Goal: Information Seeking & Learning: Learn about a topic

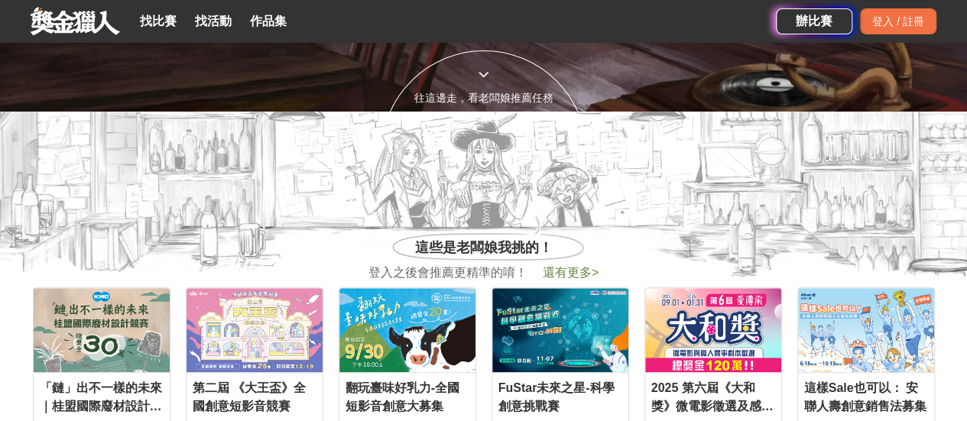
scroll to position [458, 0]
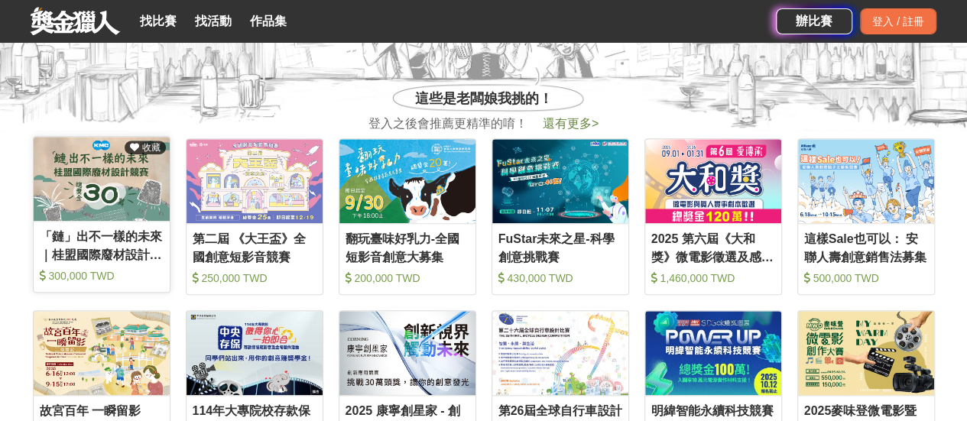
click at [131, 250] on div "「鏈」出不一樣的未來｜桂盟國際廢材設計競賽" at bounding box center [102, 245] width 124 height 34
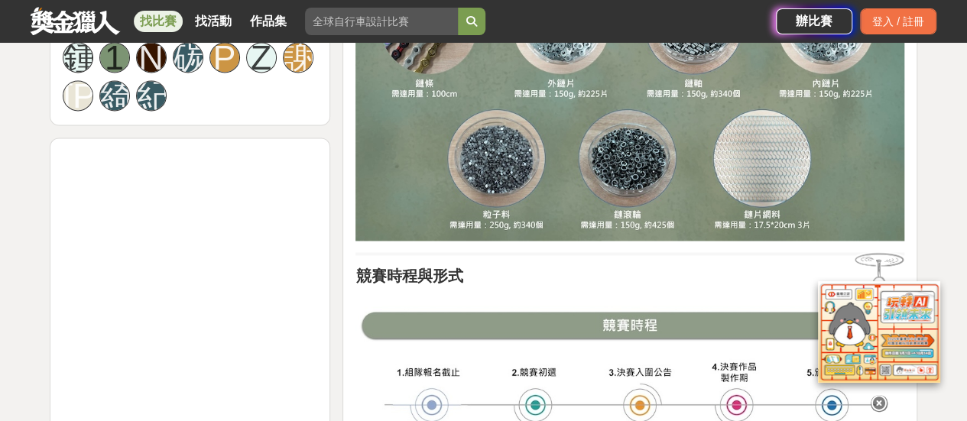
scroll to position [993, 0]
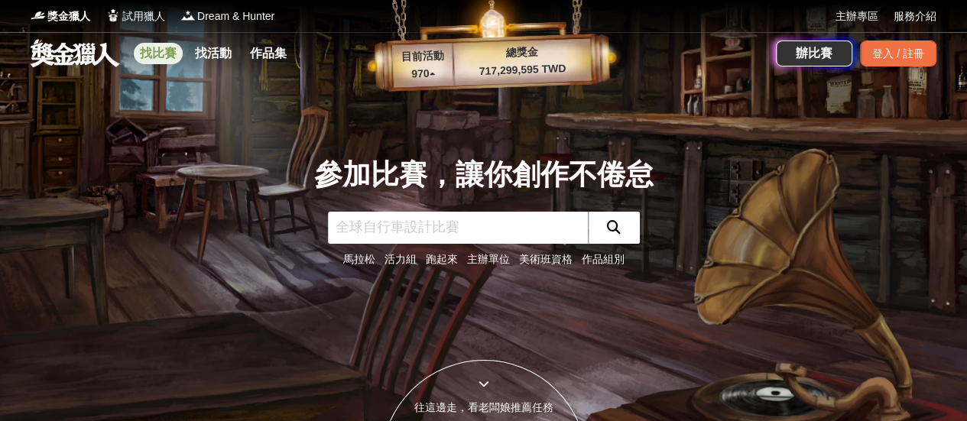
click at [165, 56] on link "找比賽" at bounding box center [158, 53] width 49 height 21
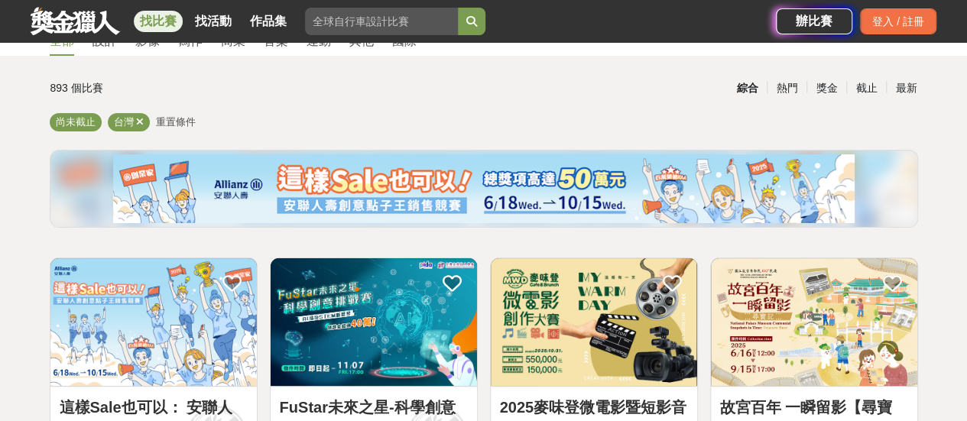
scroll to position [306, 0]
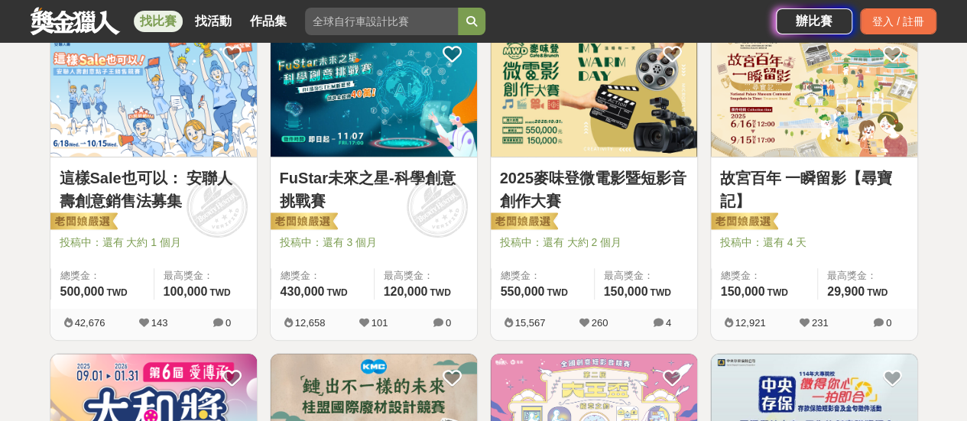
click at [93, 199] on link "這樣Sale也可以： 安聯人壽創意銷售法募集" at bounding box center [154, 190] width 188 height 46
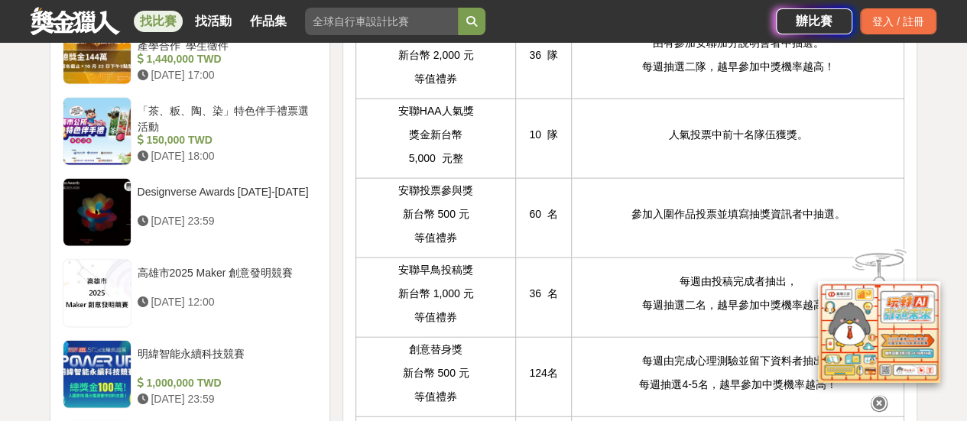
scroll to position [1757, 0]
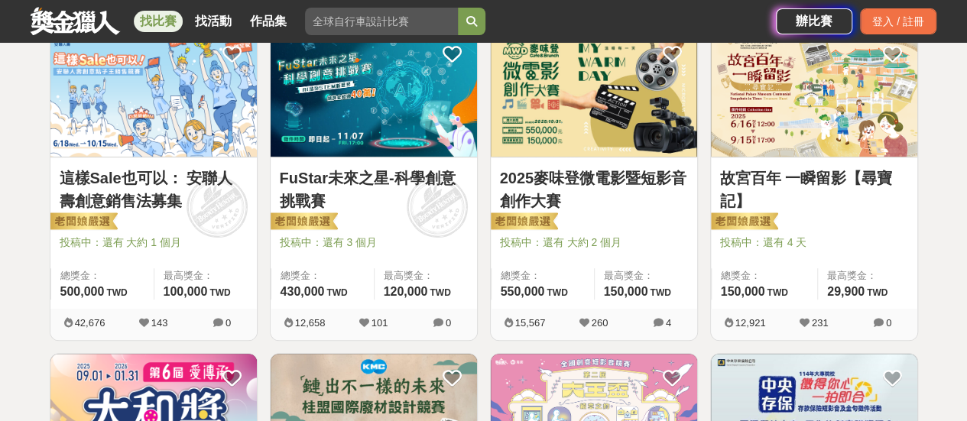
scroll to position [229, 0]
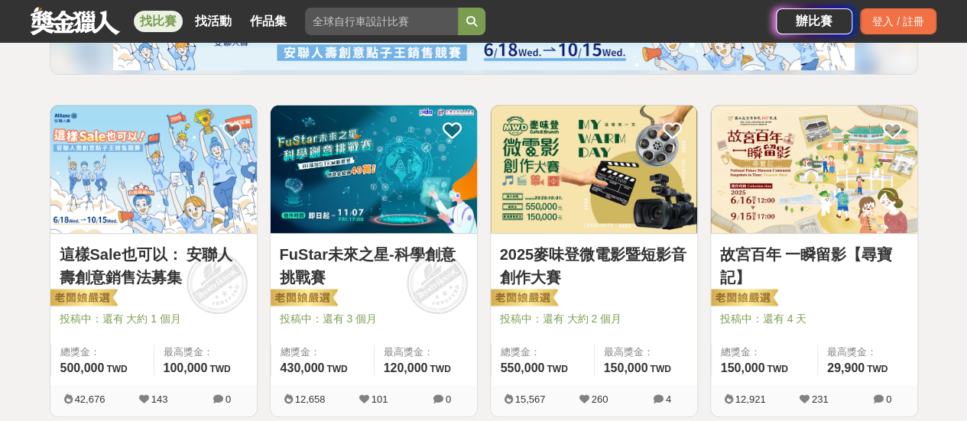
click at [863, 256] on link "故宮百年 一瞬留影【尋寶記】" at bounding box center [814, 266] width 188 height 46
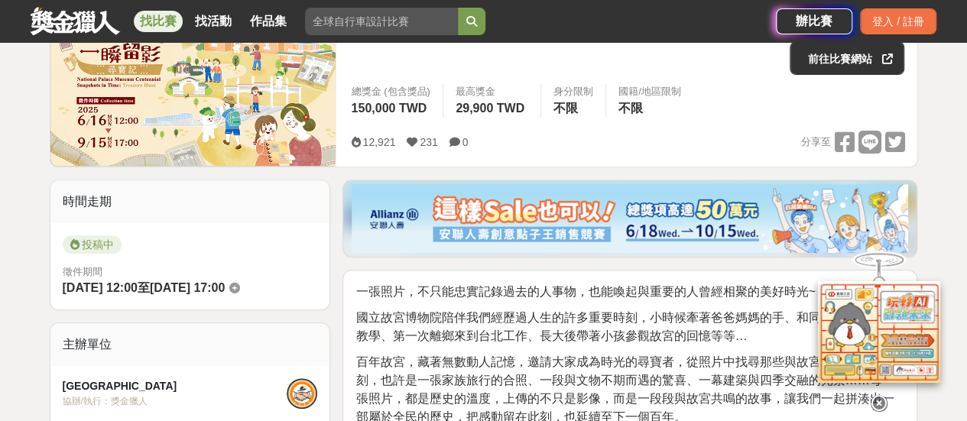
scroll to position [153, 0]
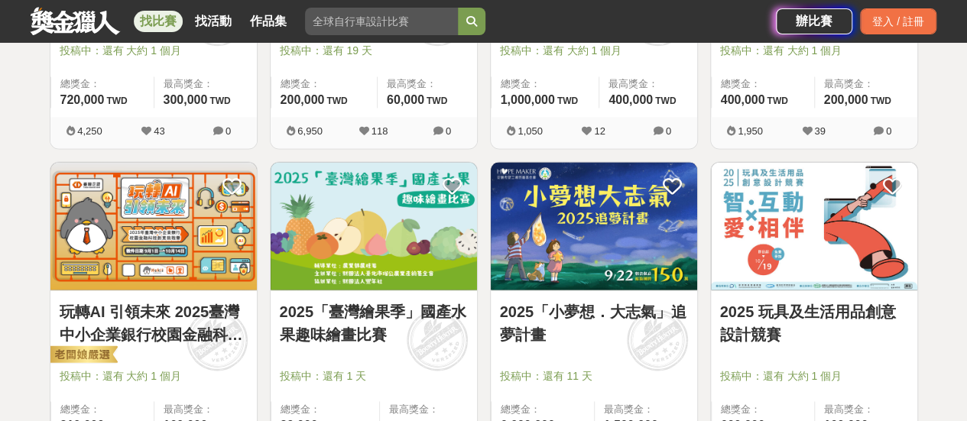
scroll to position [993, 0]
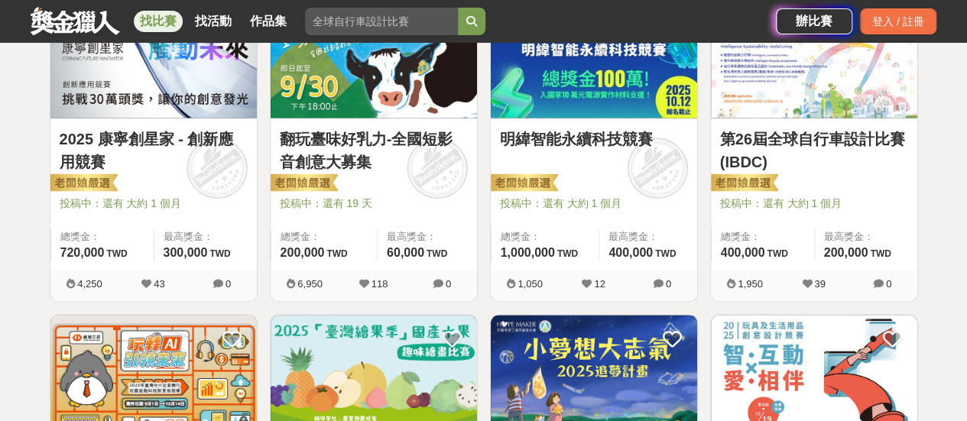
click at [805, 96] on img at bounding box center [814, 54] width 206 height 128
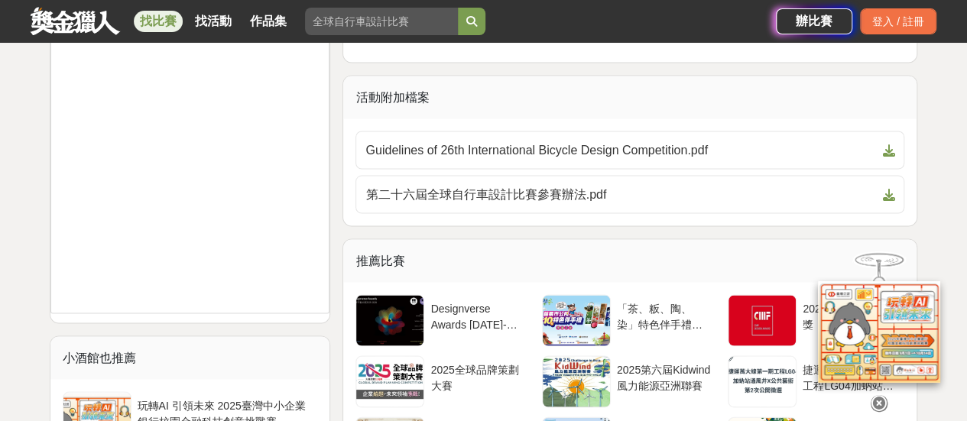
scroll to position [1452, 0]
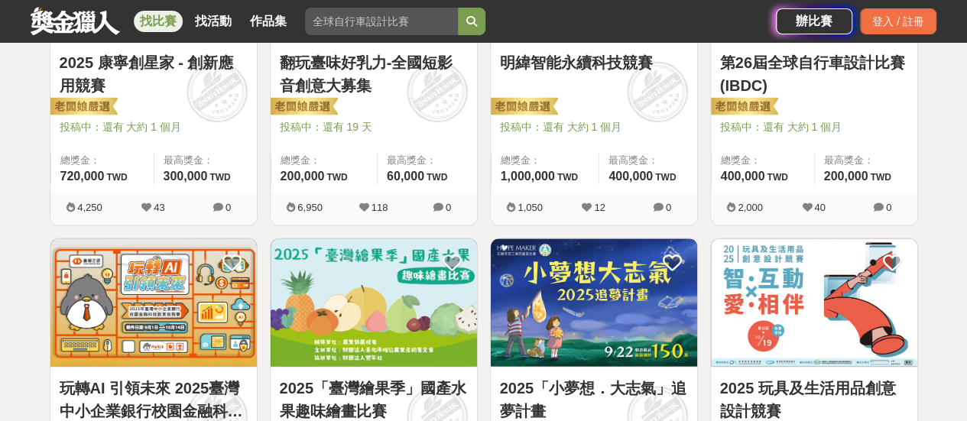
scroll to position [1146, 0]
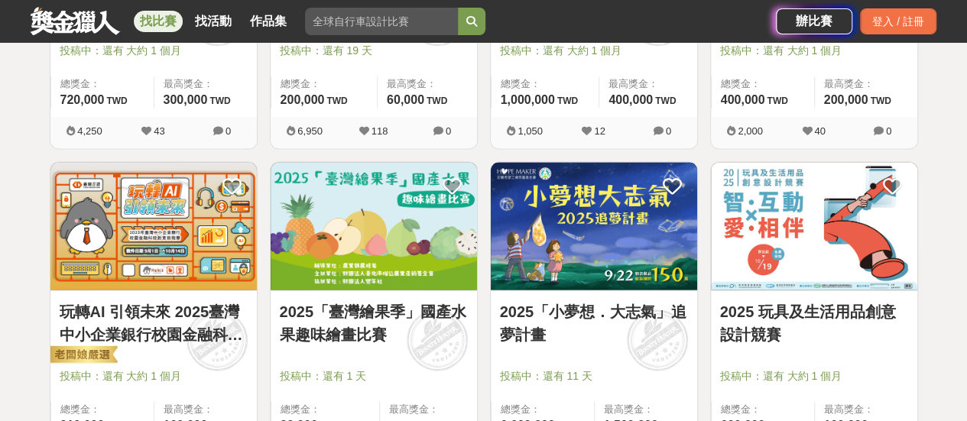
click at [329, 316] on link "2025「臺灣繪果季」國產水果趣味繪畫比賽" at bounding box center [374, 323] width 188 height 46
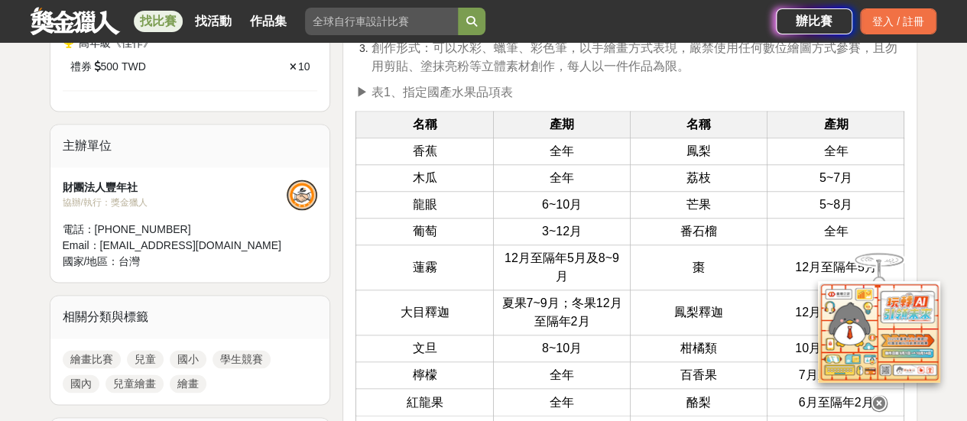
scroll to position [1070, 0]
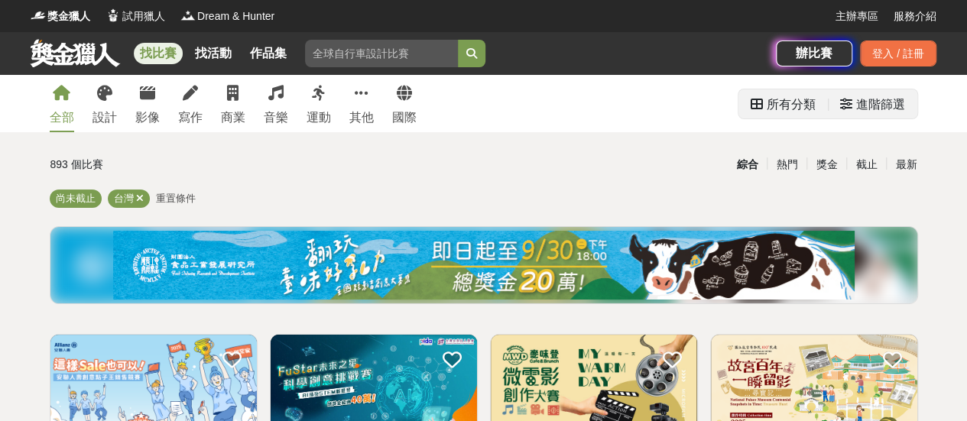
click at [854, 111] on div "進階篩選" at bounding box center [872, 104] width 65 height 31
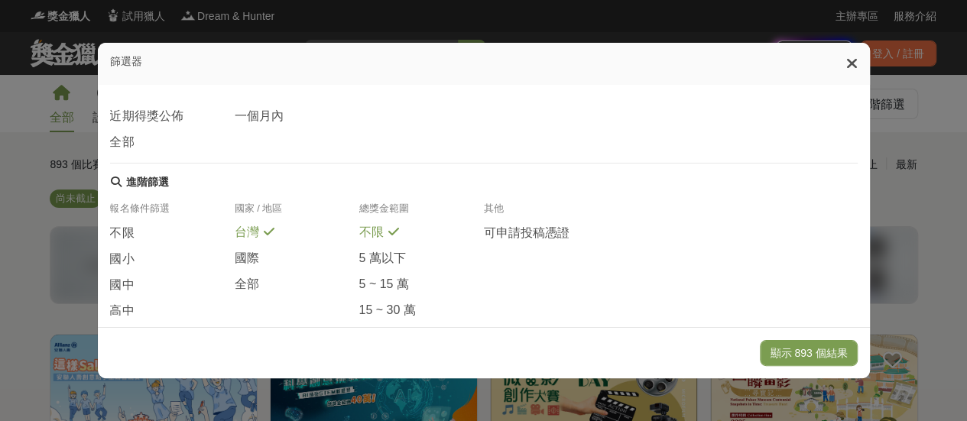
scroll to position [382, 0]
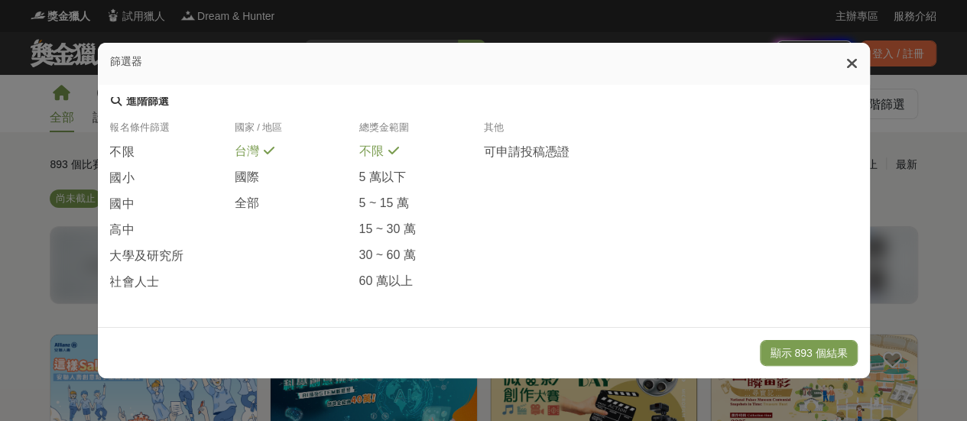
click at [0, 302] on div "篩選器 所有分類 設計比賽 繪畫比賽 平面設計比賽 產品設計比賽 綜合設計 影像比賽 攝影比賽 影片比賽 寫作比賽 文學獎 創意寫作 商業競賽 企劃競賽 創業…" at bounding box center [483, 210] width 967 height 421
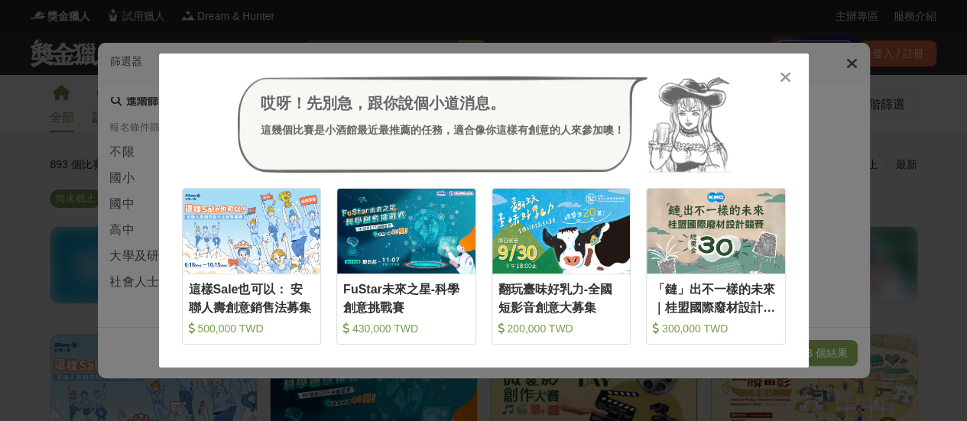
click at [901, 236] on div "哎呀！先別急，跟你說個小道消息。 這幾個比賽是小酒館最近最推薦的任務，適合像你這樣有創意的人來參加噢！ 收藏 這樣Sale也可以： 安聯人壽創意銷售法募集 5…" at bounding box center [483, 210] width 967 height 421
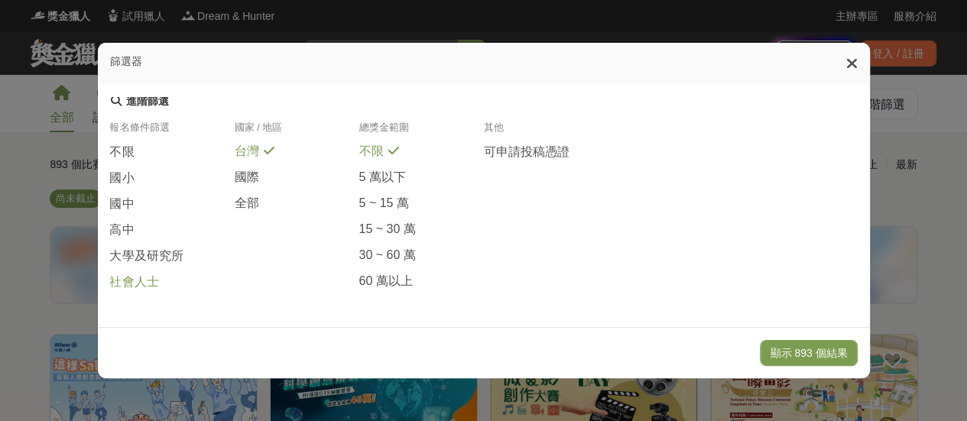
click at [137, 290] on span "社會人士" at bounding box center [134, 282] width 49 height 16
click at [255, 210] on div "全部" at bounding box center [296, 204] width 125 height 17
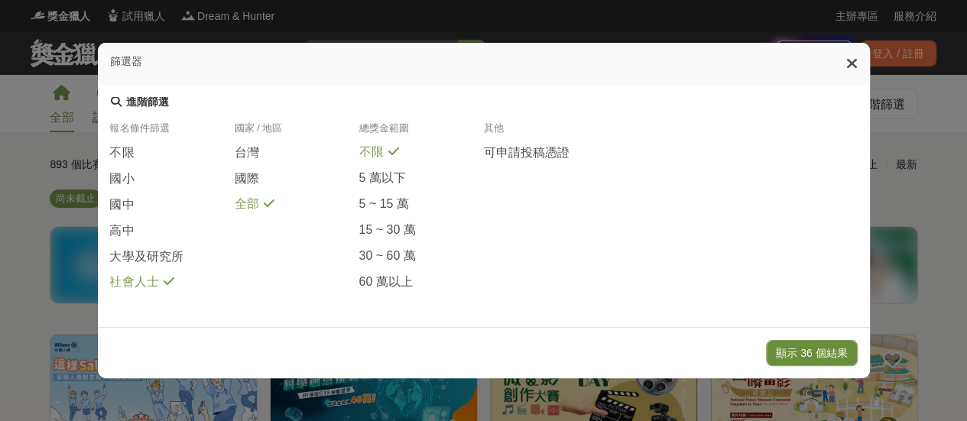
click at [811, 345] on button "顯示 36 個結果" at bounding box center [811, 353] width 91 height 26
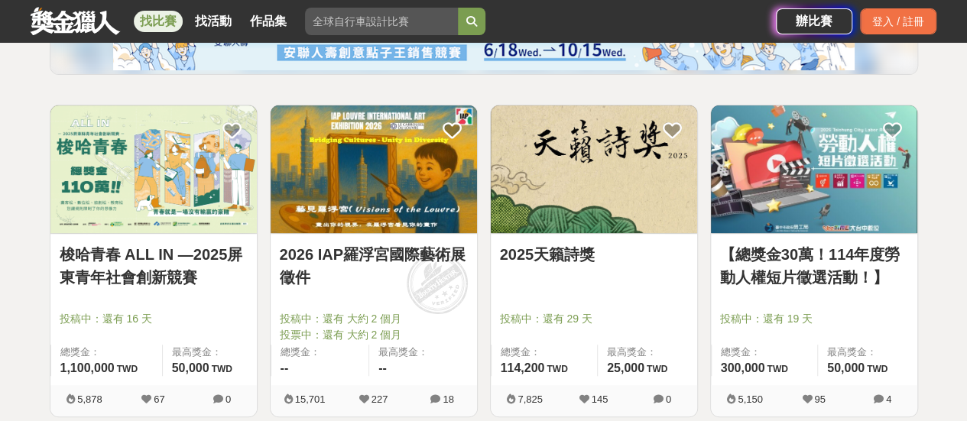
scroll to position [306, 0]
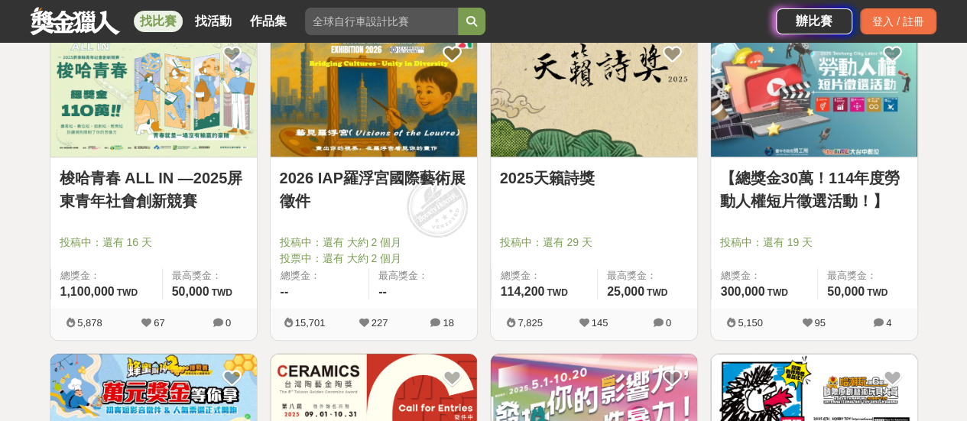
click at [649, 121] on img at bounding box center [594, 93] width 206 height 128
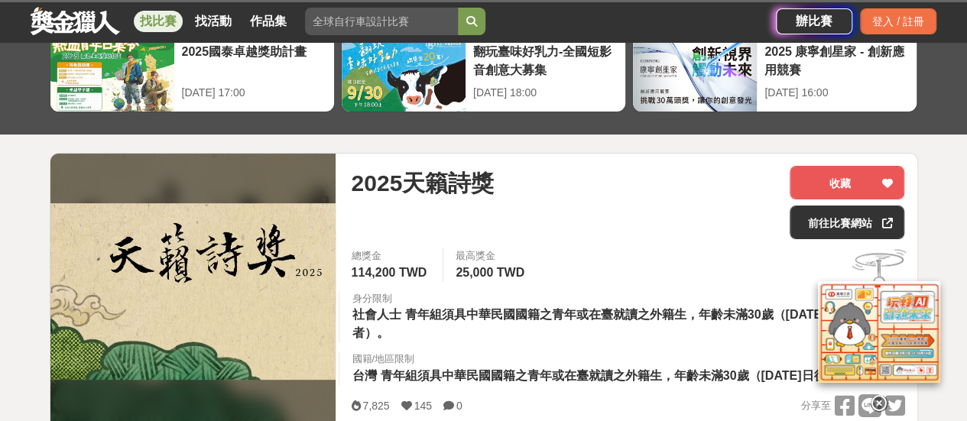
scroll to position [229, 0]
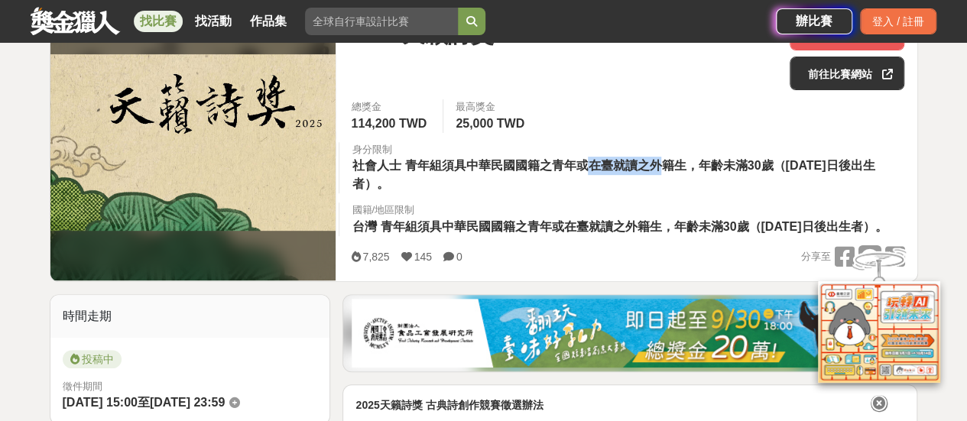
drag, startPoint x: 588, startPoint y: 170, endPoint x: 659, endPoint y: 166, distance: 70.4
click at [659, 166] on span "青年組須具中華民國國籍之青年或在臺就讀之外籍生，年齡未滿30歲（民國84年1月1日後出生者）。" at bounding box center [612, 174] width 523 height 31
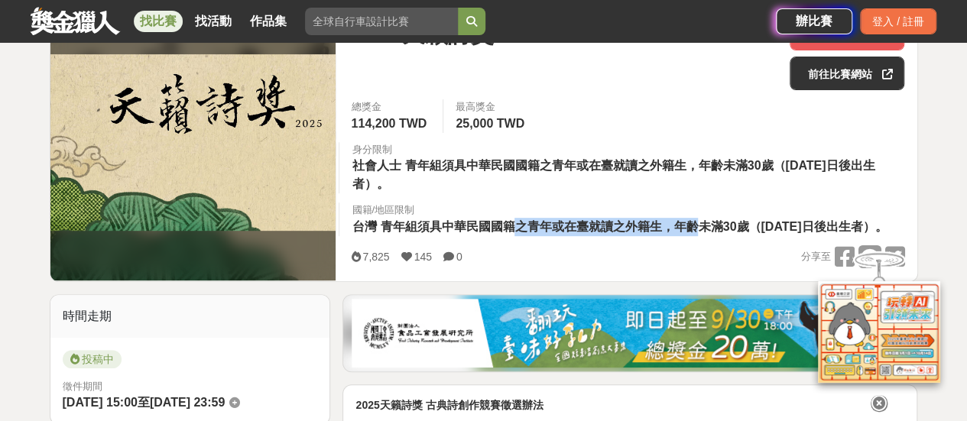
drag, startPoint x: 514, startPoint y: 226, endPoint x: 700, endPoint y: 224, distance: 185.7
click at [700, 224] on span "青年組須具中華民國國籍之青年或在臺就讀之外籍生，年齡未滿30歲（民國84年1月1日後出生者）。" at bounding box center [633, 226] width 507 height 13
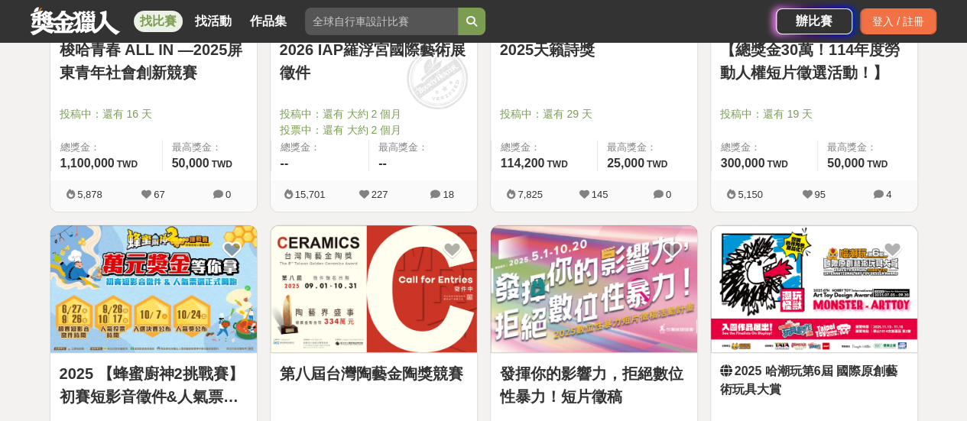
scroll to position [535, 0]
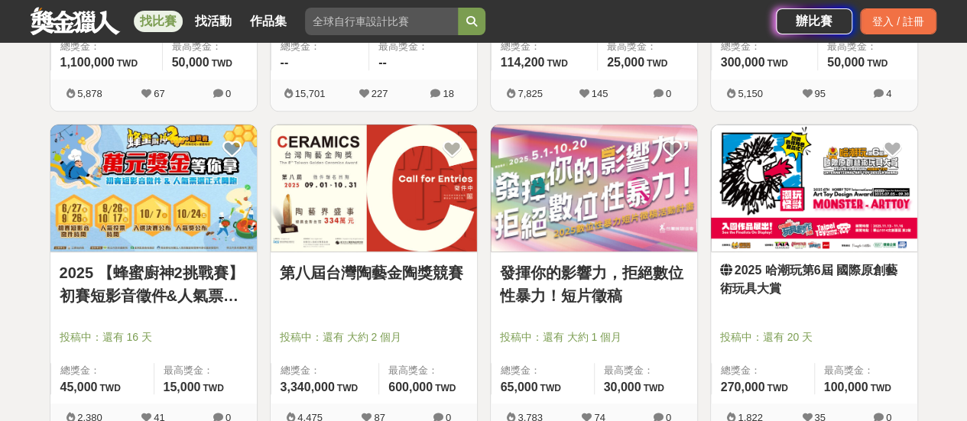
click at [183, 273] on link "2025 【蜂蜜廚神2挑戰賽】初賽短影音徵件&人氣票選正式開跑！" at bounding box center [154, 284] width 188 height 46
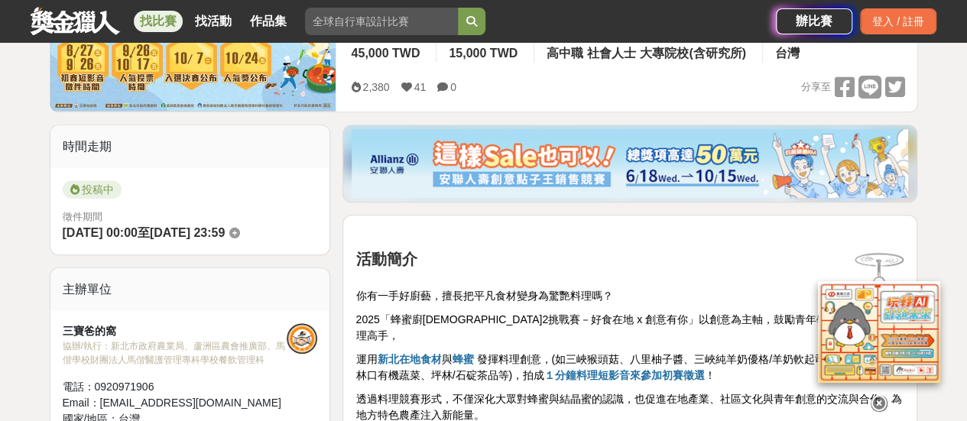
scroll to position [76, 0]
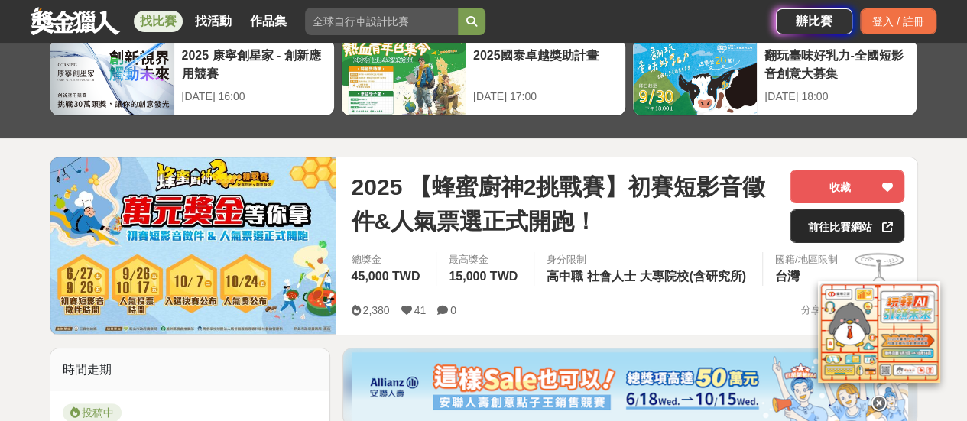
click at [804, 222] on link "前往比賽網站" at bounding box center [846, 226] width 115 height 34
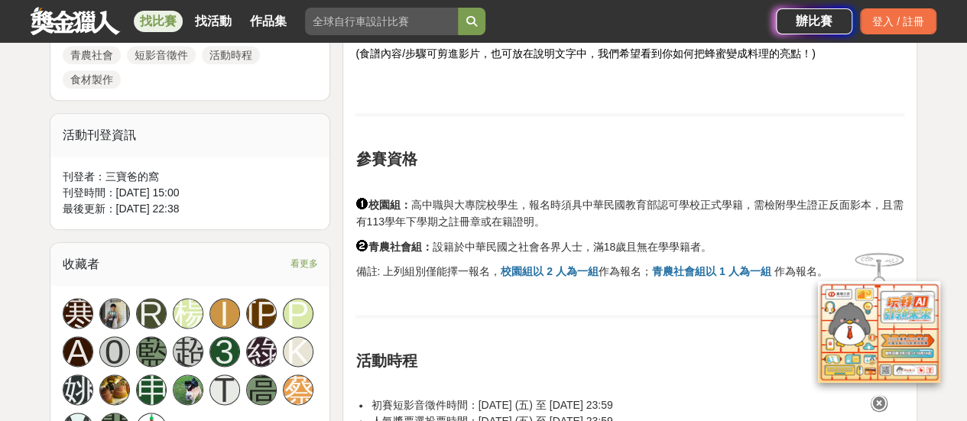
scroll to position [993, 0]
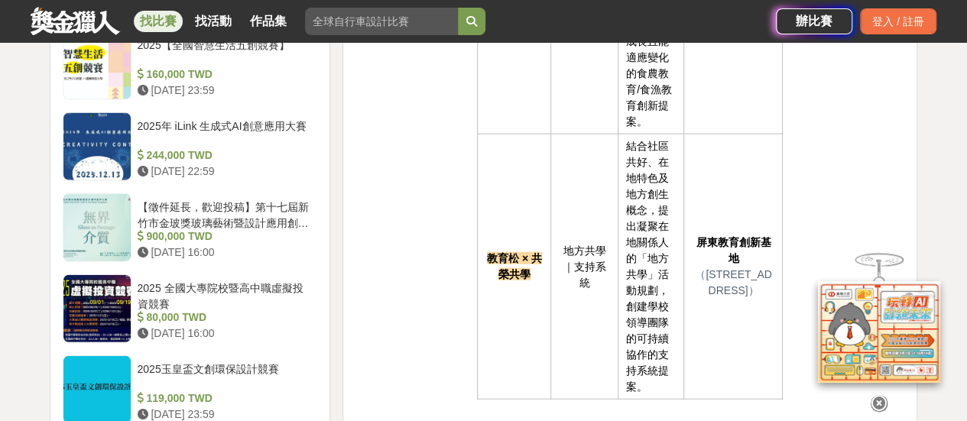
scroll to position [1834, 0]
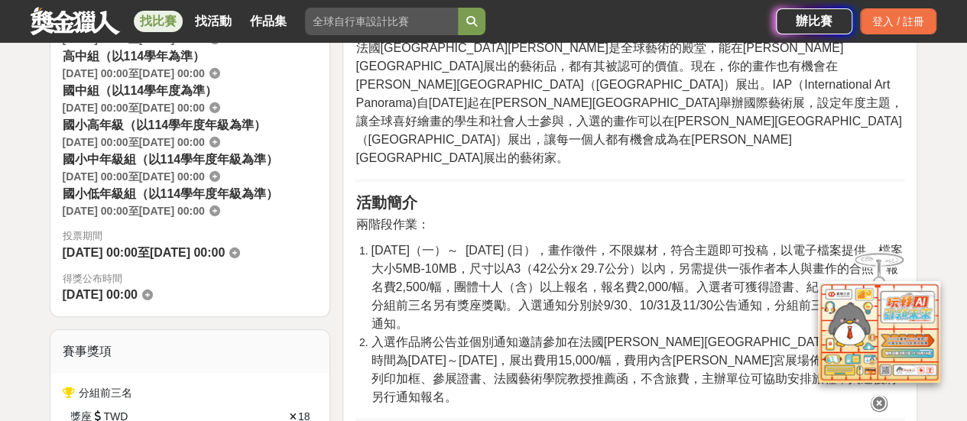
scroll to position [535, 0]
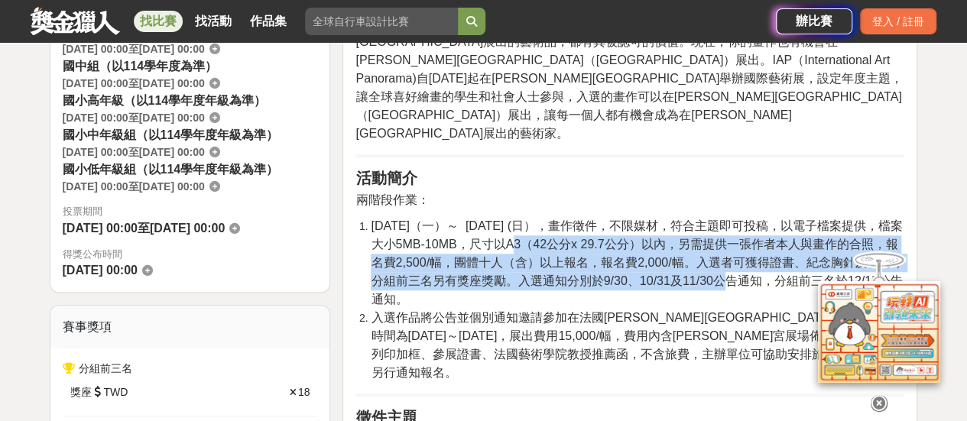
drag, startPoint x: 483, startPoint y: 206, endPoint x: 727, endPoint y: 245, distance: 247.7
click at [727, 245] on span "2025-06-09（一）～ 2025-11-09 (日），畫作徵件，不限媒材，符合主題即可投稿，以電子檔案提供，檔案大小5MB-10MB，尺寸以A3（42公…" at bounding box center [637, 262] width 533 height 86
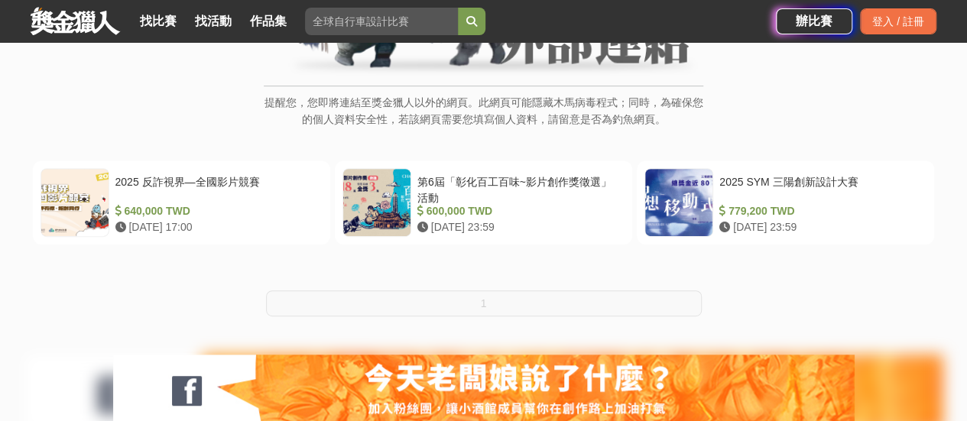
scroll to position [153, 0]
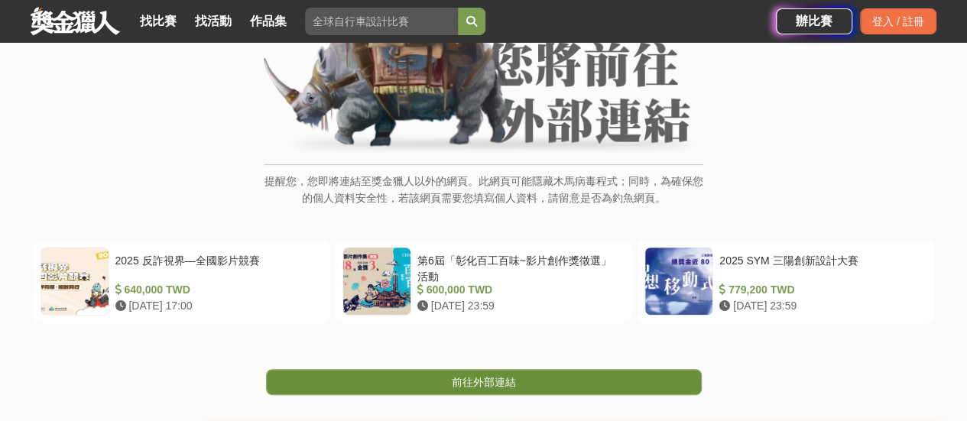
click at [533, 380] on link "前往外部連結" at bounding box center [484, 382] width 436 height 26
